Goal: Contribute content: Contribute content

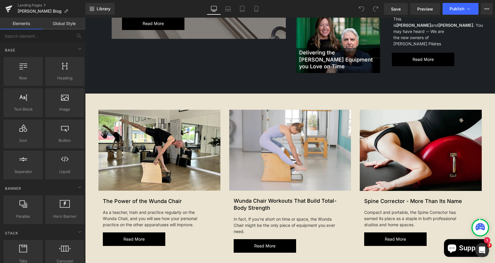
scroll to position [255, 0]
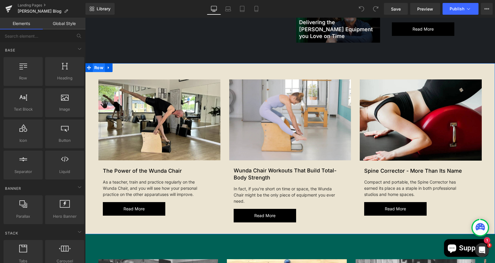
click at [96, 63] on span "Row" at bounding box center [99, 67] width 12 height 9
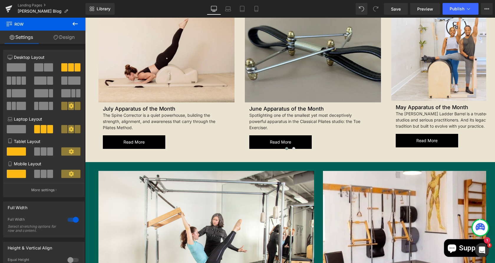
scroll to position [681, 0]
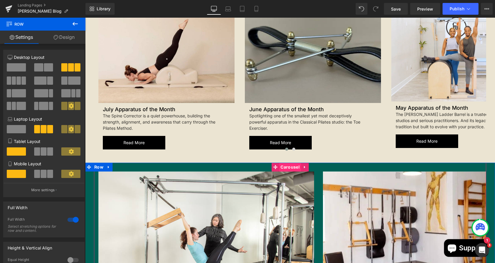
click at [289, 163] on span "Carousel" at bounding box center [290, 167] width 22 height 9
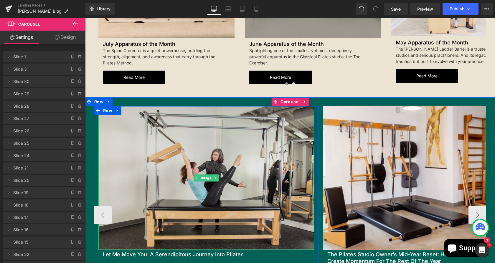
scroll to position [747, 0]
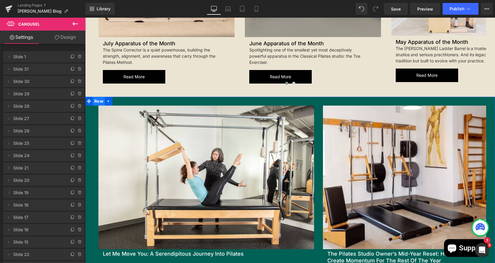
click at [98, 97] on span "Row" at bounding box center [99, 101] width 12 height 9
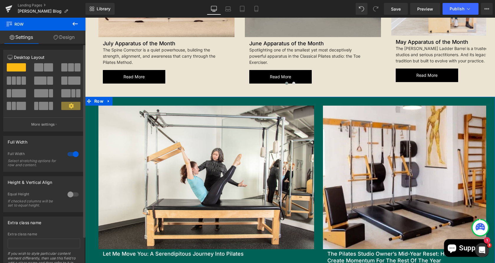
click at [68, 70] on span at bounding box center [71, 67] width 6 height 8
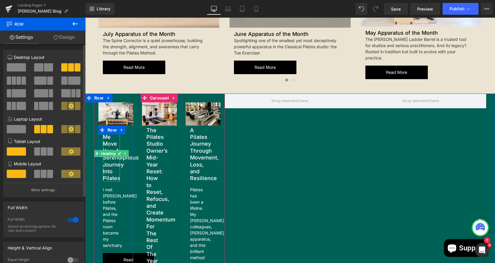
scroll to position [746, 0]
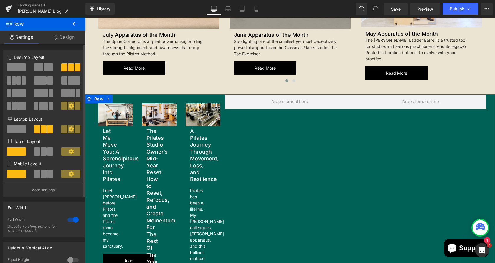
click at [21, 68] on span at bounding box center [16, 67] width 19 height 8
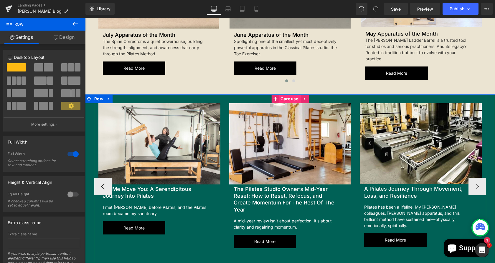
click at [287, 95] on span "Carousel" at bounding box center [290, 99] width 22 height 9
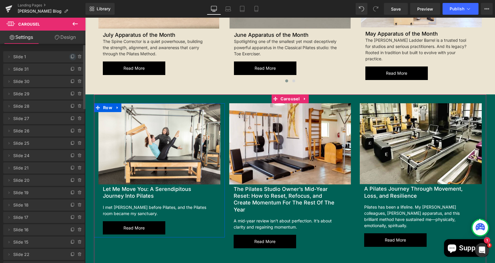
click at [70, 57] on icon at bounding box center [72, 57] width 5 height 5
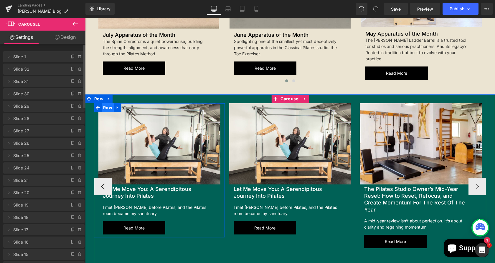
click at [102, 103] on span "Row" at bounding box center [108, 107] width 12 height 9
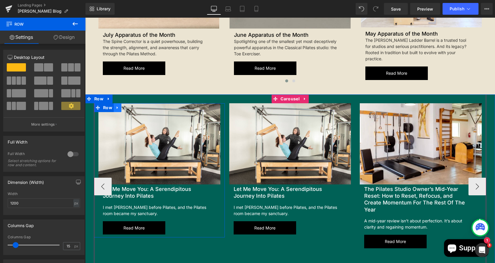
click at [114, 103] on link at bounding box center [118, 107] width 8 height 9
click at [131, 106] on icon at bounding box center [133, 108] width 4 height 4
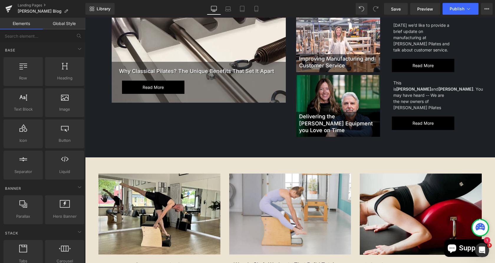
scroll to position [158, 0]
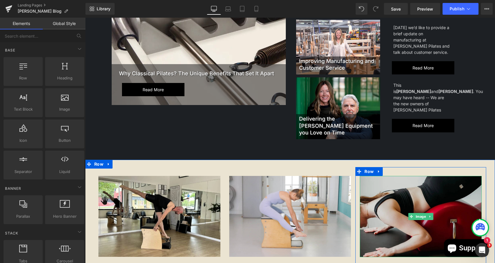
click at [382, 189] on img at bounding box center [421, 216] width 122 height 81
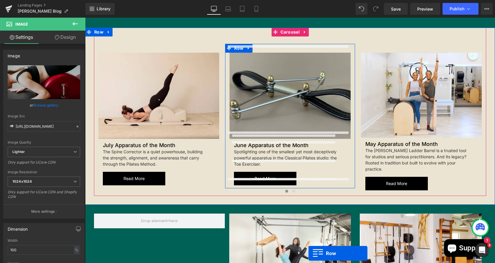
scroll to position [678, 0]
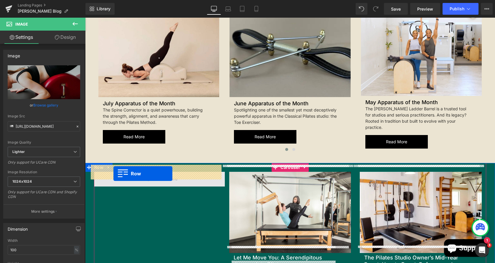
drag, startPoint x: 356, startPoint y: 79, endPoint x: 113, endPoint y: 174, distance: 260.8
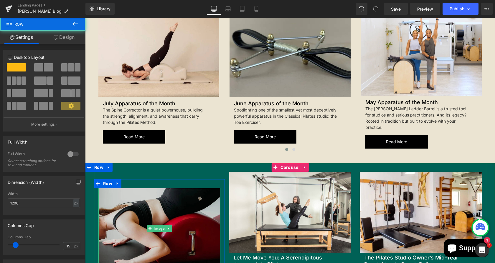
scroll to position [711, 0]
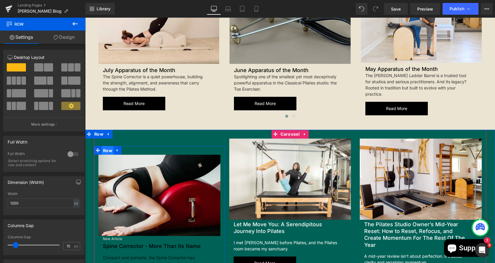
click at [104, 146] on span "Row" at bounding box center [108, 150] width 12 height 9
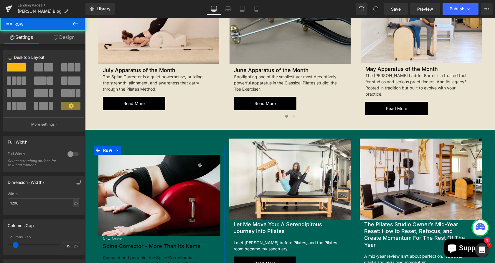
click at [59, 40] on link "Design" at bounding box center [64, 37] width 43 height 13
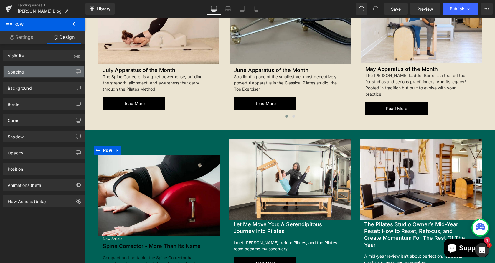
click at [36, 70] on div "Spacing" at bounding box center [44, 71] width 81 height 11
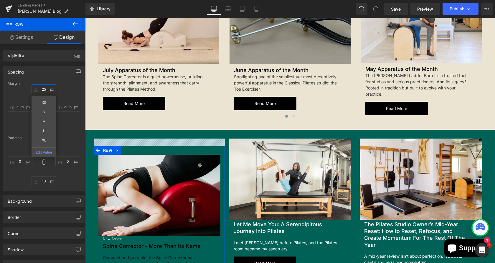
click at [43, 91] on input "text" at bounding box center [44, 90] width 25 height 10
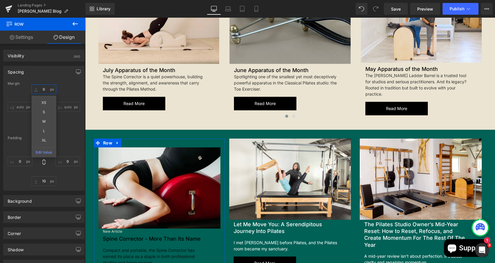
type input "0"
click at [47, 141] on input "text" at bounding box center [44, 144] width 25 height 10
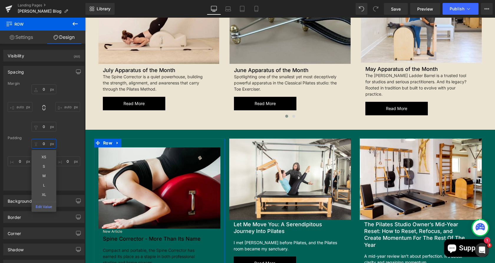
type input "0"
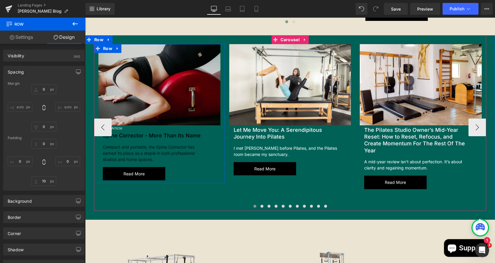
scroll to position [806, 0]
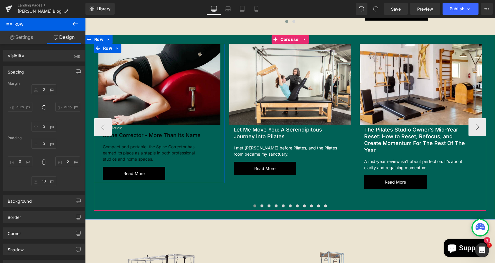
click at [112, 126] on span "Row" at bounding box center [112, 129] width 10 height 7
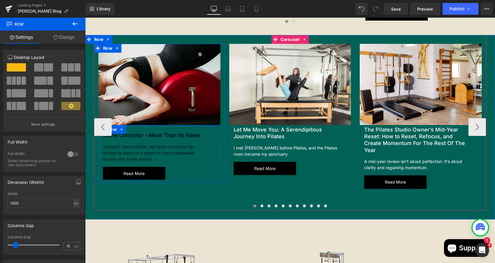
click at [141, 125] on div at bounding box center [159, 125] width 122 height 1
click at [145, 125] on span "Text Block" at bounding box center [151, 128] width 19 height 7
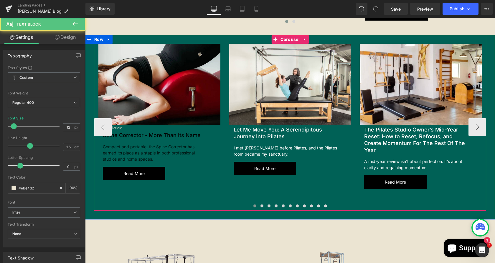
click at [85, 18] on div at bounding box center [85, 18] width 0 height 0
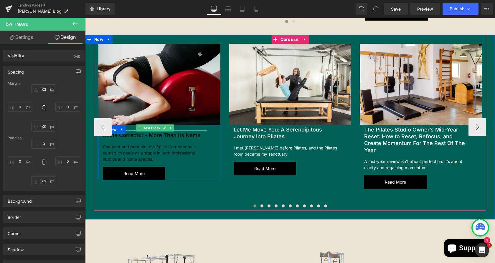
click at [150, 125] on span "Text Block" at bounding box center [151, 128] width 19 height 7
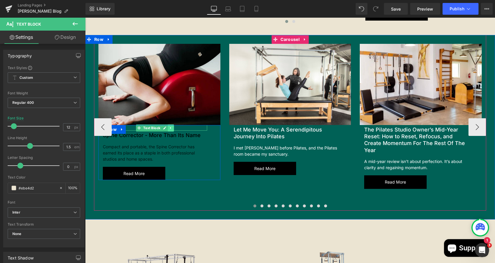
click at [168, 125] on link at bounding box center [171, 128] width 6 height 7
click at [172, 126] on icon at bounding box center [173, 127] width 3 height 3
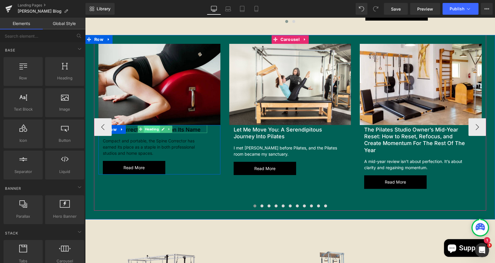
click at [147, 126] on span "Heading" at bounding box center [152, 129] width 16 height 7
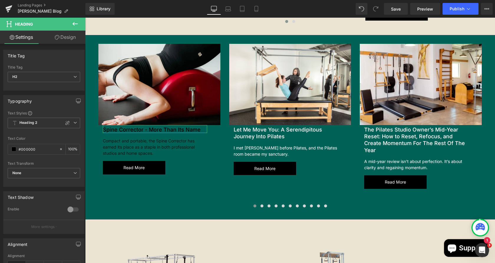
click at [66, 40] on link "Design" at bounding box center [65, 37] width 43 height 13
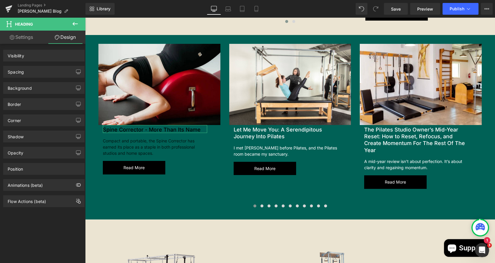
click at [36, 39] on link "Settings" at bounding box center [21, 37] width 43 height 13
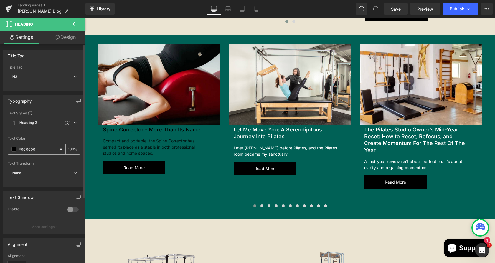
click at [36, 145] on div "#000000" at bounding box center [33, 149] width 51 height 10
click at [37, 149] on input "#000000" at bounding box center [38, 149] width 38 height 6
type input "#ffff"
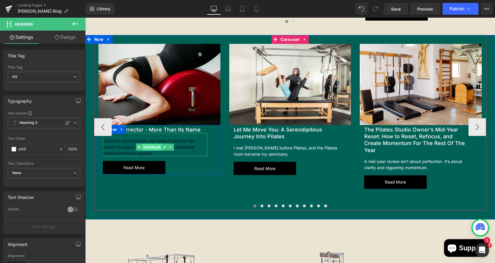
click at [145, 144] on span "Text Block" at bounding box center [151, 147] width 19 height 7
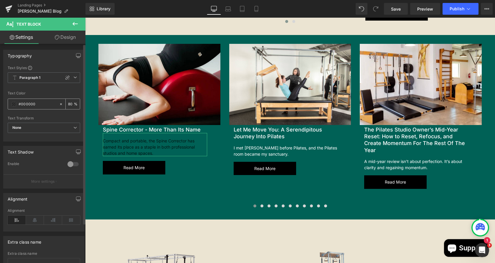
drag, startPoint x: 37, startPoint y: 106, endPoint x: 20, endPoint y: 103, distance: 17.4
click at [20, 103] on input "#000000" at bounding box center [38, 104] width 38 height 6
type input "#ffff"
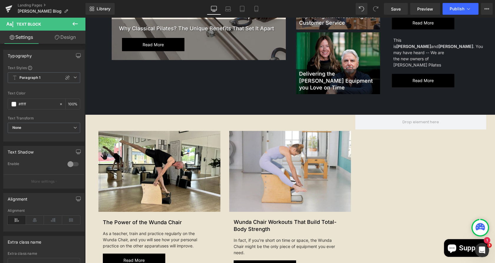
scroll to position [200, 0]
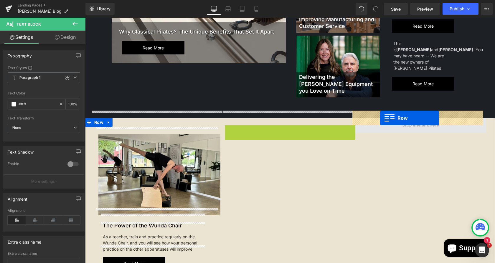
drag, startPoint x: 247, startPoint y: 122, endPoint x: 380, endPoint y: 118, distance: 133.6
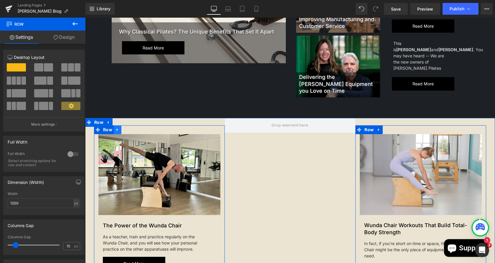
click at [117, 128] on icon at bounding box center [117, 129] width 1 height 3
click at [123, 128] on icon at bounding box center [125, 130] width 4 height 4
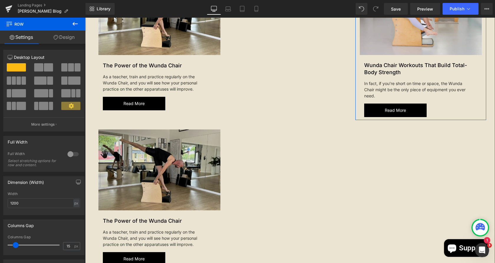
click at [110, 142] on img at bounding box center [159, 170] width 122 height 81
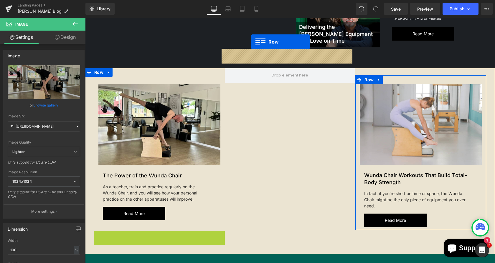
scroll to position [232, 0]
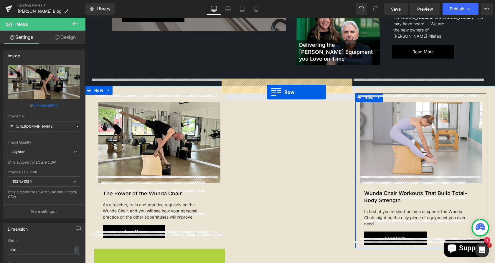
drag, startPoint x: 93, startPoint y: 175, endPoint x: 266, endPoint y: 92, distance: 192.1
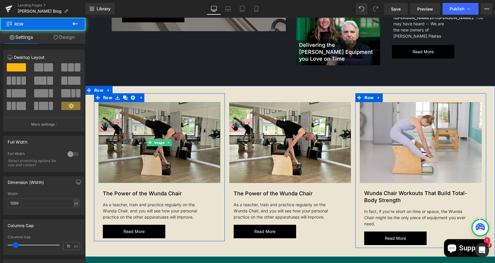
click at [148, 126] on img at bounding box center [159, 142] width 122 height 81
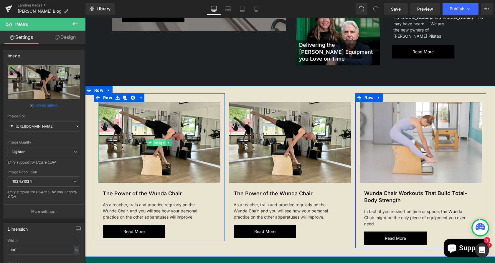
click at [155, 139] on span "Image" at bounding box center [159, 142] width 13 height 7
click at [168, 142] on icon at bounding box center [168, 143] width 1 height 2
click at [169, 139] on link at bounding box center [172, 142] width 6 height 7
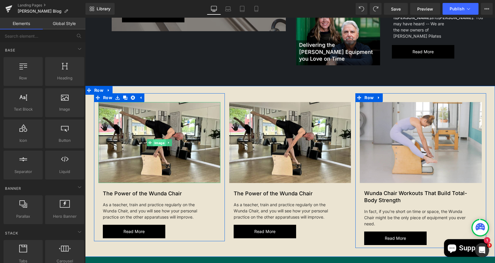
click at [156, 139] on link "Image" at bounding box center [156, 142] width 19 height 7
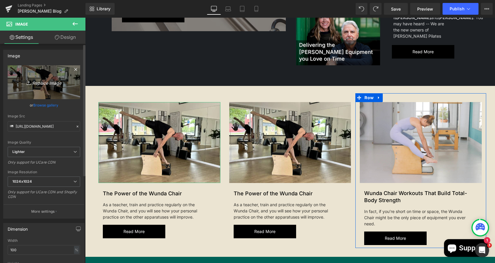
click at [45, 80] on icon "Replace Image" at bounding box center [43, 82] width 47 height 7
type input "C:\fakepath\Park_City_Pilates_18e66b3e-c702-4ab0-973c-5ba5ba46e6f4.webp"
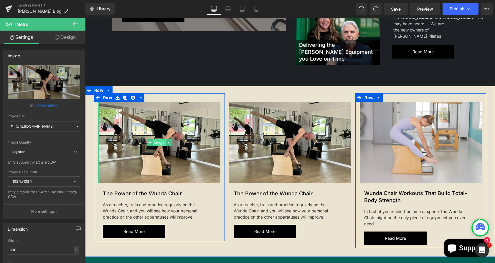
click at [158, 139] on span "Image" at bounding box center [159, 142] width 13 height 7
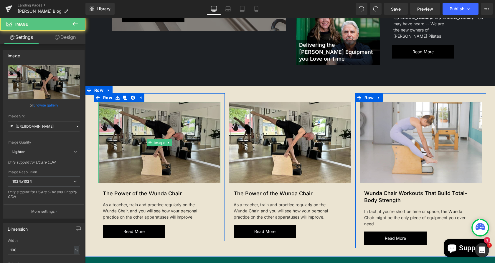
scroll to position [238, 0]
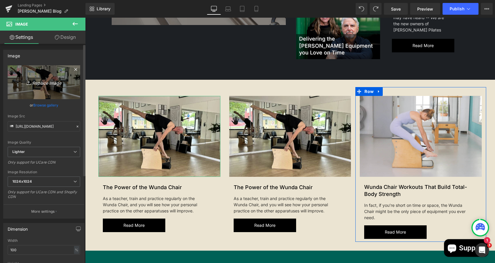
click at [44, 82] on icon "Replace Image" at bounding box center [43, 82] width 47 height 7
type input "C:\fakepath\Park_City_Pilates_18e66b3e-c702-4ab0-973c-5ba5ba46e6f4 (1).webp"
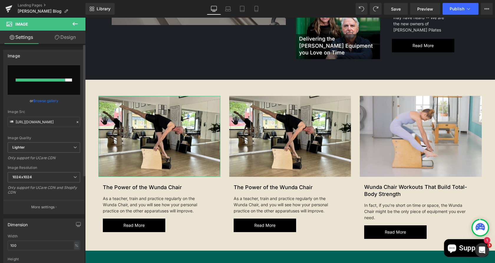
click at [49, 79] on div at bounding box center [41, 80] width 50 height 3
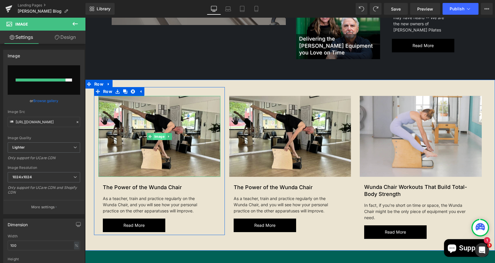
click at [156, 133] on span "Image" at bounding box center [159, 136] width 13 height 7
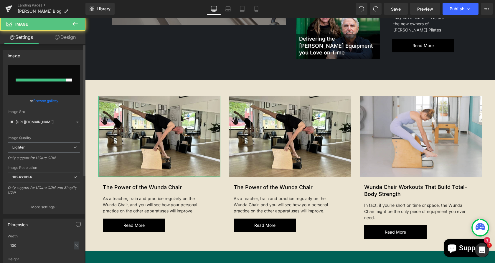
click at [48, 97] on link "Browse gallery" at bounding box center [45, 101] width 25 height 10
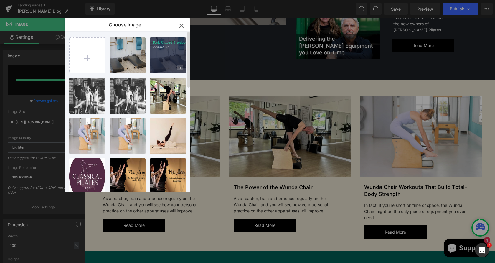
click at [180, 68] on icon at bounding box center [180, 67] width 2 height 3
click at [162, 66] on span "Yes" at bounding box center [160, 68] width 15 height 6
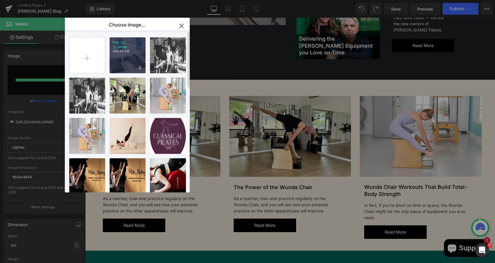
click at [127, 45] on p "Park_Ci... _1_.webp" at bounding box center [128, 44] width 30 height 9
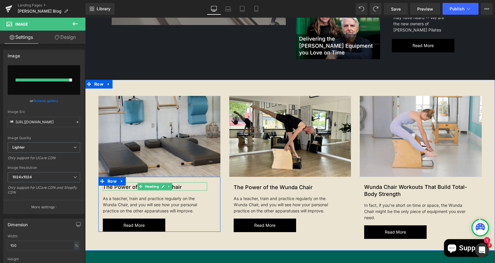
click at [186, 184] on h2 "The Power of the Wunda Chair" at bounding box center [155, 187] width 104 height 7
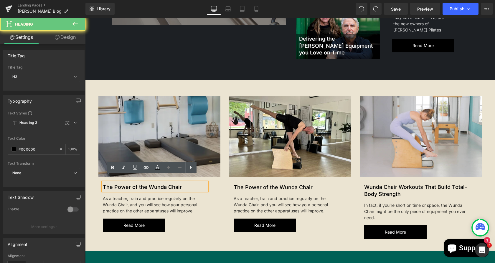
click at [177, 184] on h2 "The Power of the Wunda Chair" at bounding box center [155, 187] width 104 height 7
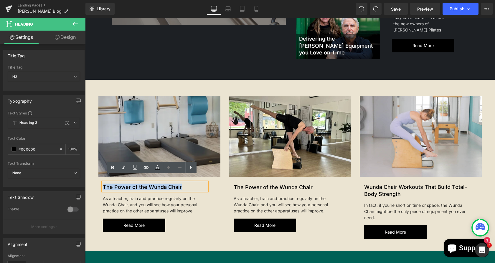
drag, startPoint x: 123, startPoint y: 174, endPoint x: 91, endPoint y: 174, distance: 32.7
click at [94, 174] on div "Image New Article Text Block The Power of the Wunda Chair Heading As a teacher,…" at bounding box center [159, 164] width 131 height 136
paste div
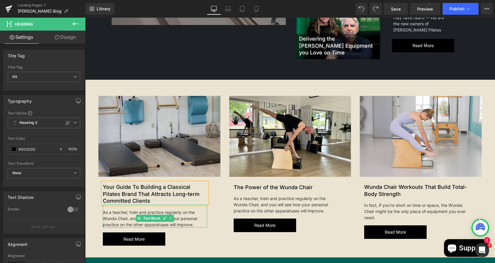
click at [179, 215] on div "As a teacher, train and practice regularly on the Wunda Chair, and you will see…" at bounding box center [155, 216] width 104 height 23
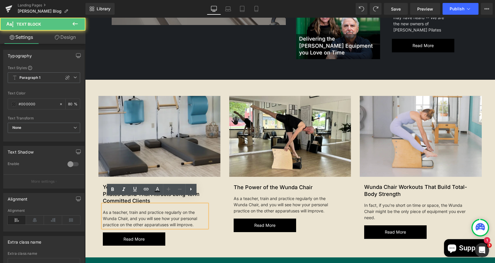
drag, startPoint x: 194, startPoint y: 215, endPoint x: 98, endPoint y: 205, distance: 96.3
click at [103, 205] on div "As a teacher, train and practice regularly on the Wunda Chair, and you will see…" at bounding box center [155, 216] width 104 height 23
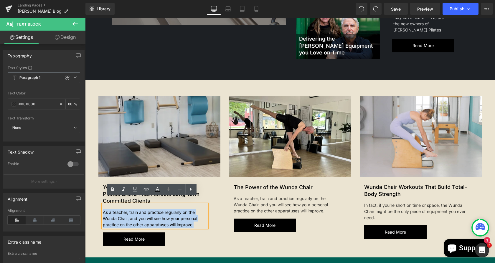
click at [103, 205] on div "As a teacher, train and practice regularly on the Wunda Chair, and you will see…" at bounding box center [155, 216] width 104 height 23
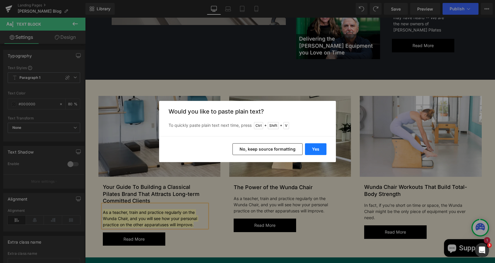
click at [322, 149] on button "Yes" at bounding box center [316, 150] width 22 height 12
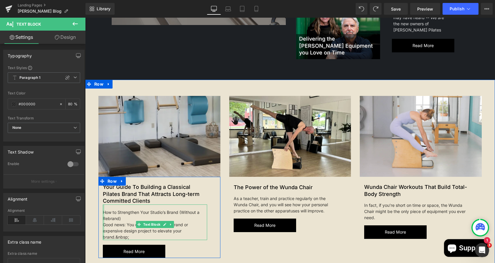
click at [103, 218] on div at bounding box center [103, 223] width 1 height 36
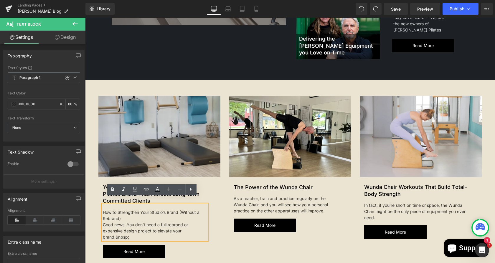
click at [103, 222] on div "Good news: You don’t need a full rebrand or expensive design project to elevate…" at bounding box center [155, 231] width 104 height 19
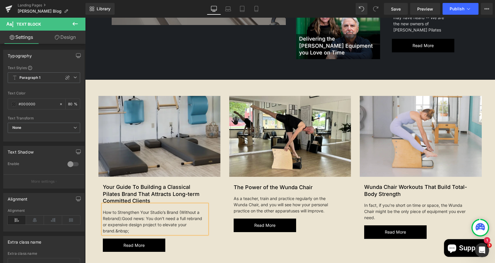
click at [145, 216] on span "Good news: You don’t need a full rebrand or expensive design project to elevate…" at bounding box center [152, 224] width 99 height 17
click at [149, 209] on div "How to Strengthen Your Studio’s Brand (Without a Rebrand): Good news...You don’…" at bounding box center [155, 219] width 104 height 29
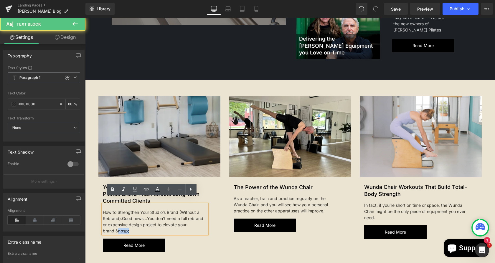
drag, startPoint x: 128, startPoint y: 222, endPoint x: 113, endPoint y: 222, distance: 15.0
click at [113, 222] on div "How to Strengthen Your Studio’s Brand (Without a Rebrand): Good news...You don’…" at bounding box center [155, 219] width 104 height 29
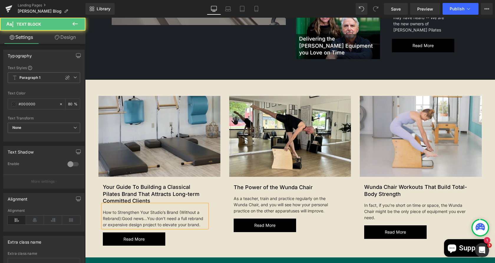
click at [149, 216] on span "Good news...You don’t need a full rebrand or expensive design project to elevat…" at bounding box center [153, 221] width 100 height 11
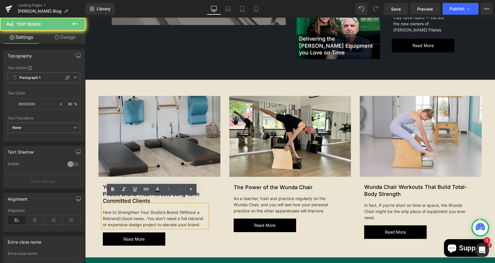
click at [147, 216] on span "Good news...You don’t need a full rebrand or expensive design project to elevat…" at bounding box center [153, 221] width 100 height 11
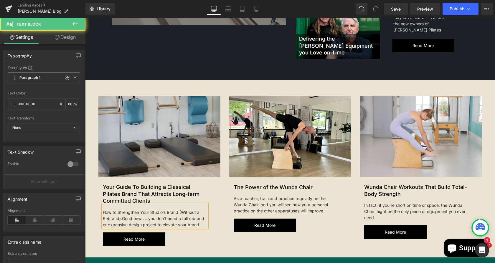
click at [197, 215] on div "How to Strengthen Your Studio’s Brand (Without a Rebrand): Good news... you don…" at bounding box center [155, 216] width 104 height 23
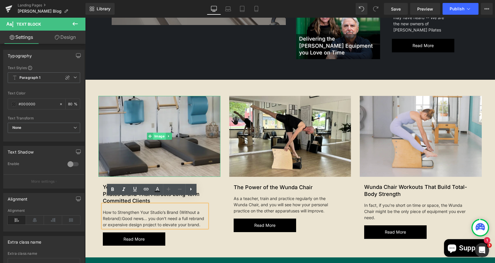
click at [155, 133] on span "Image" at bounding box center [159, 136] width 13 height 7
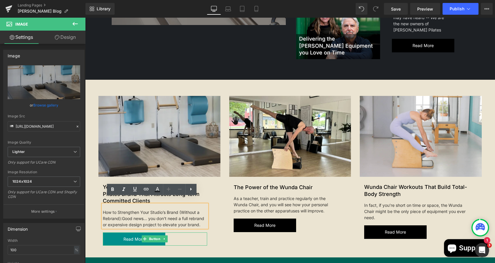
drag, startPoint x: 128, startPoint y: 233, endPoint x: 123, endPoint y: 229, distance: 5.9
click at [128, 236] on span "Read more" at bounding box center [133, 240] width 21 height 8
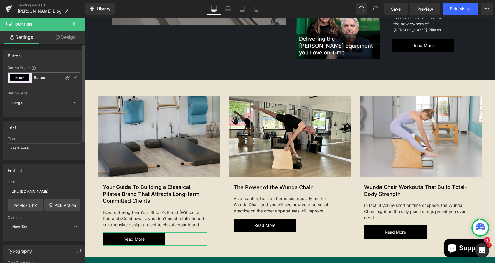
scroll to position [0, 79]
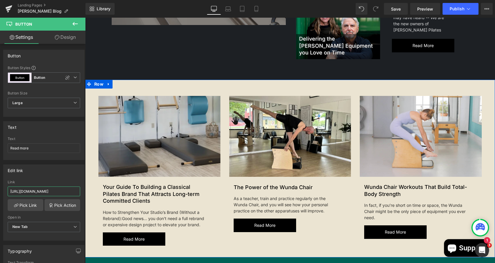
drag, startPoint x: 95, startPoint y: 208, endPoint x: 87, endPoint y: 187, distance: 23.2
paste input "[URL][DOMAIN_NAME]"
type input "[URL][DOMAIN_NAME]"
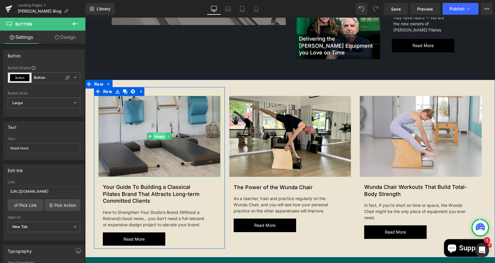
click at [157, 133] on span "Image" at bounding box center [159, 136] width 13 height 7
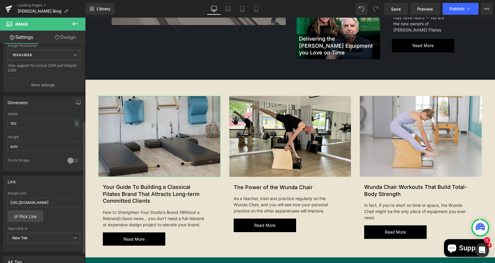
scroll to position [127, 0]
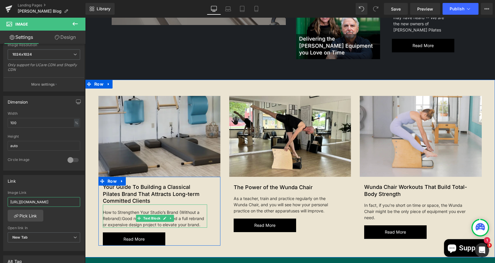
drag, startPoint x: 94, startPoint y: 220, endPoint x: 107, endPoint y: 202, distance: 22.4
paste input "your-guide-to-building-a-classical-pilates-brand-that-attracts-long-term-commit…"
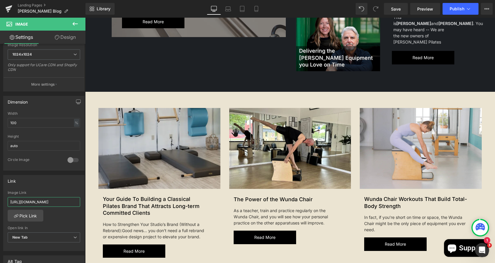
scroll to position [0, 0]
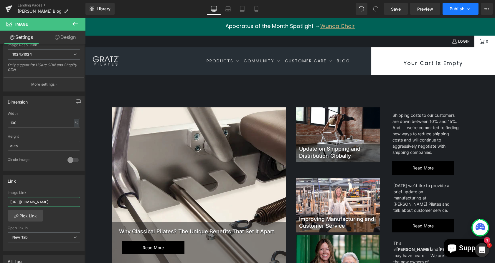
type input "[URL][DOMAIN_NAME]"
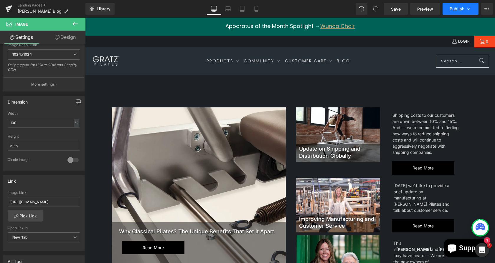
click at [460, 14] on button "Publish" at bounding box center [461, 9] width 36 height 12
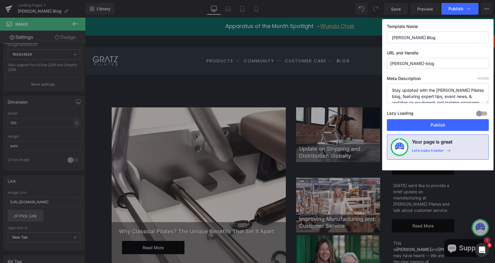
click at [443, 133] on div "Template Name [PERSON_NAME] Blog URL and Handle [PERSON_NAME]-blog Meta Descrip…" at bounding box center [437, 94] width 111 height 151
click at [431, 120] on button "Publish" at bounding box center [438, 125] width 102 height 12
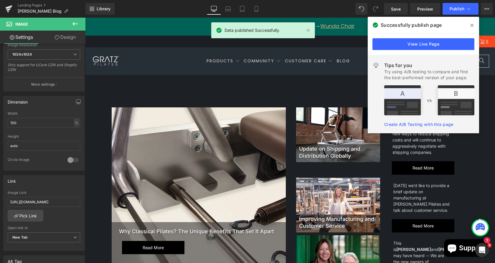
click at [423, 53] on div "View Live Page" at bounding box center [423, 44] width 111 height 21
click at [419, 49] on link "View Live Page" at bounding box center [423, 44] width 102 height 12
